Goal: Transaction & Acquisition: Purchase product/service

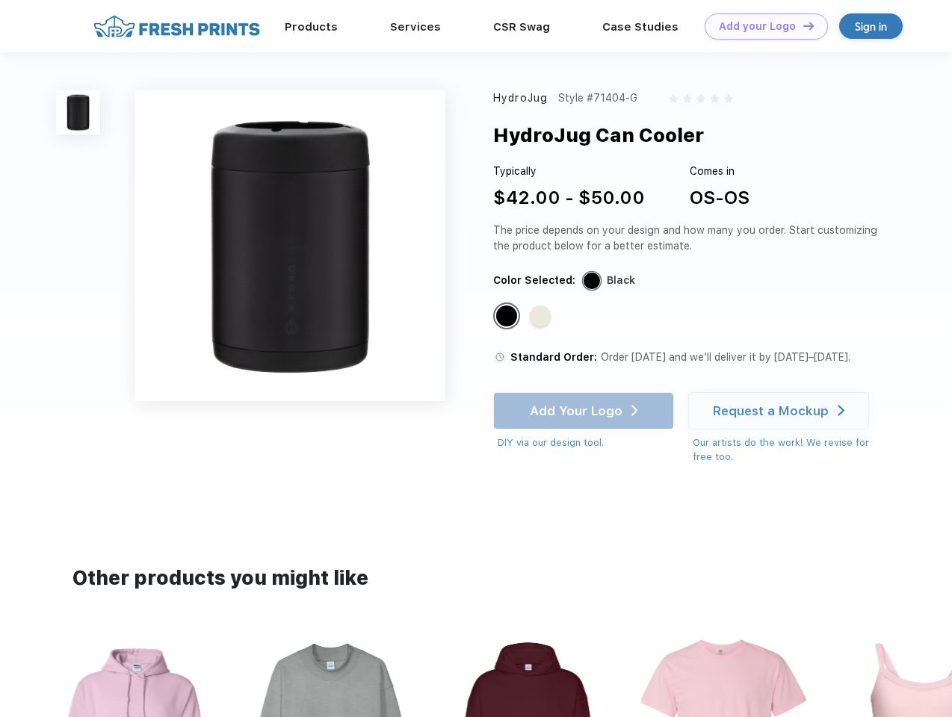
click at [760, 26] on link "Add your Logo Design Tool" at bounding box center [765, 26] width 123 height 26
click at [0, 0] on div "Design Tool" at bounding box center [0, 0] width 0 height 0
click at [801, 25] on link "Add your Logo Design Tool" at bounding box center [765, 26] width 123 height 26
click at [78, 112] on img at bounding box center [78, 112] width 44 height 44
click at [508, 317] on div "Standard Color" at bounding box center [506, 316] width 21 height 21
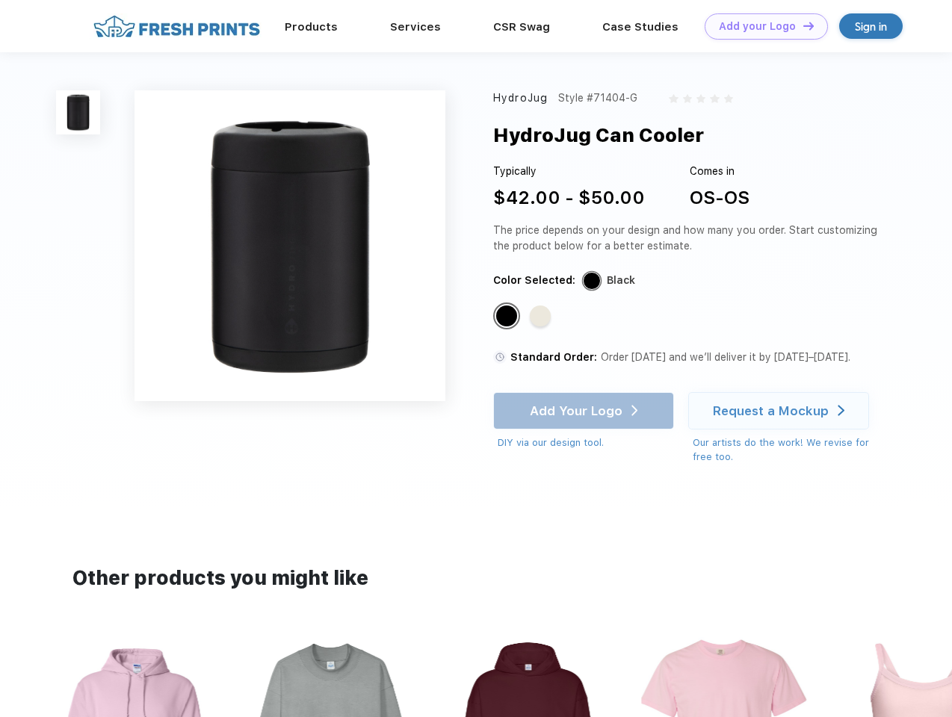
click at [542, 317] on div "Standard Color" at bounding box center [540, 316] width 21 height 21
click at [585, 411] on div "Add Your Logo DIY via our design tool. Ah shoot! This product isn't up in our d…" at bounding box center [583, 421] width 181 height 58
click at [781, 411] on div "Request a Mockup" at bounding box center [771, 410] width 116 height 15
